Goal: Information Seeking & Learning: Find specific fact

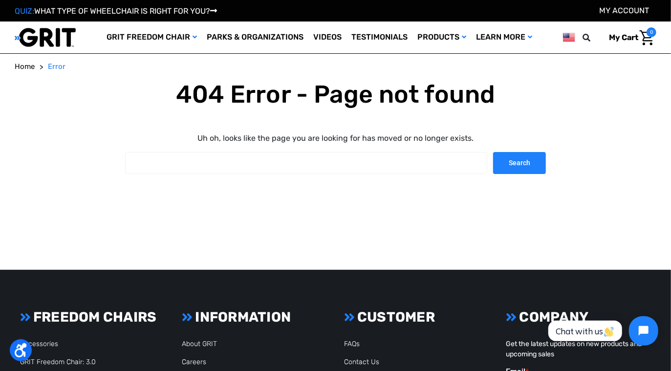
click at [73, 32] on img at bounding box center [45, 37] width 61 height 20
